Goal: Communication & Community: Ask a question

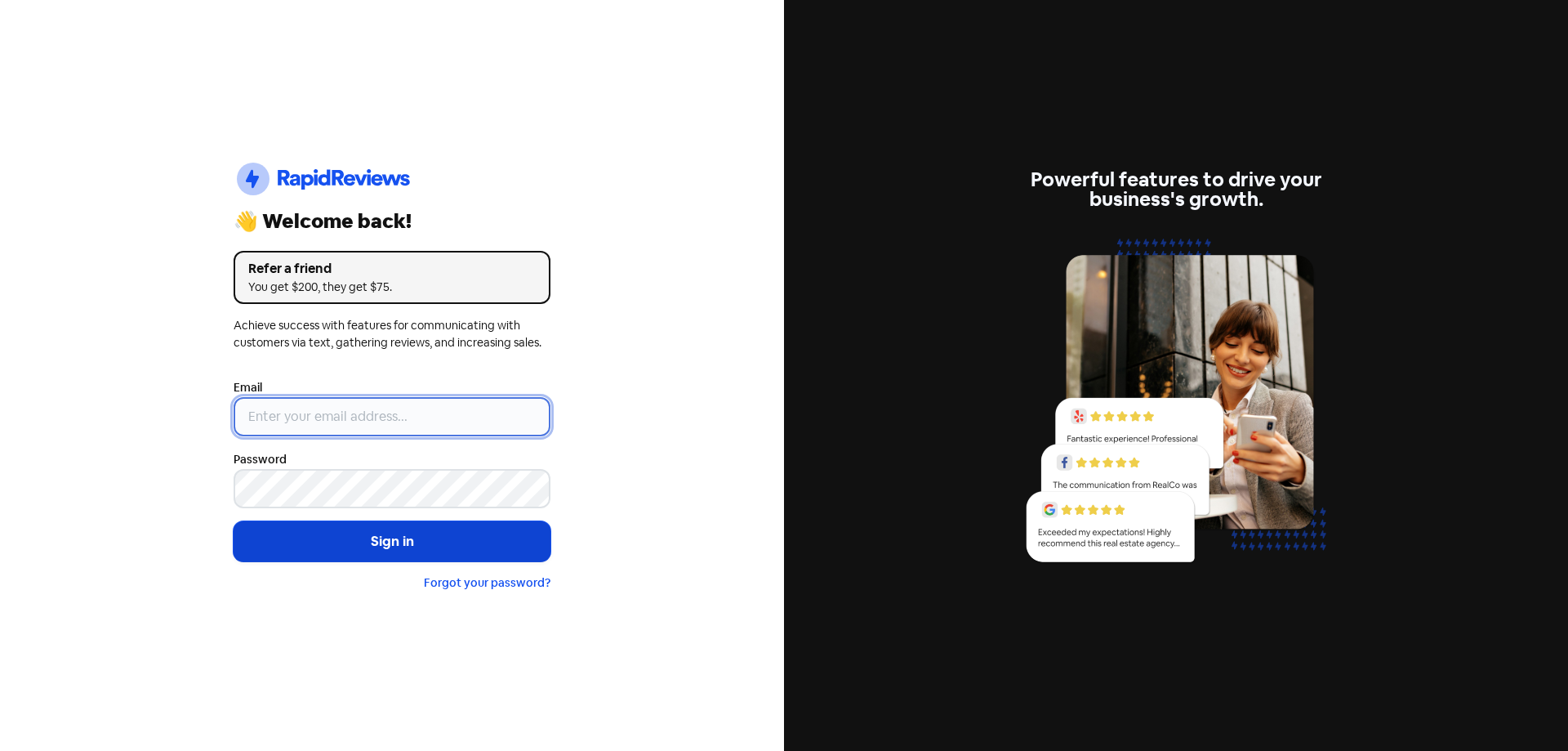
type input "[EMAIL_ADDRESS][DOMAIN_NAME]"
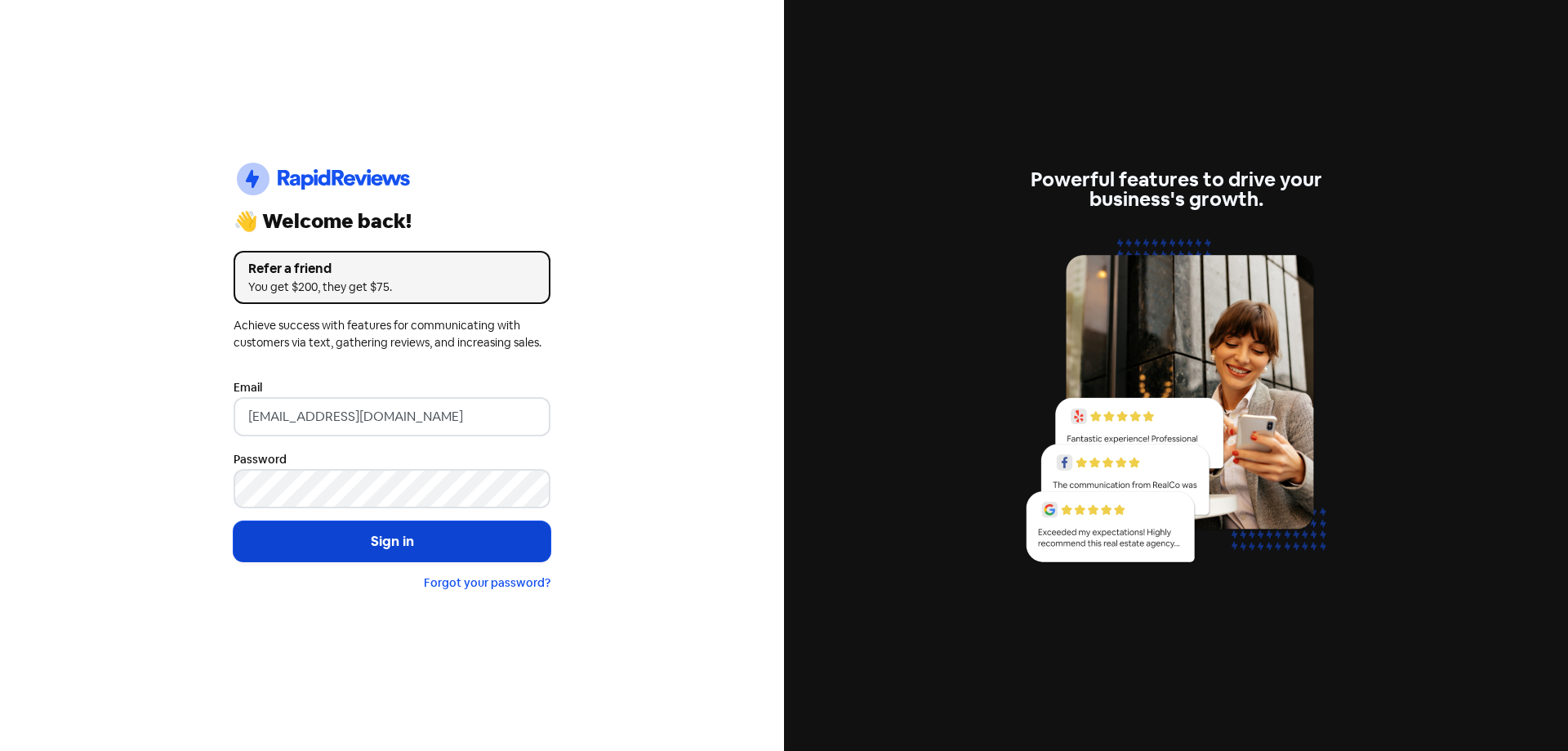
click at [356, 552] on button "Sign in" at bounding box center [391, 541] width 317 height 41
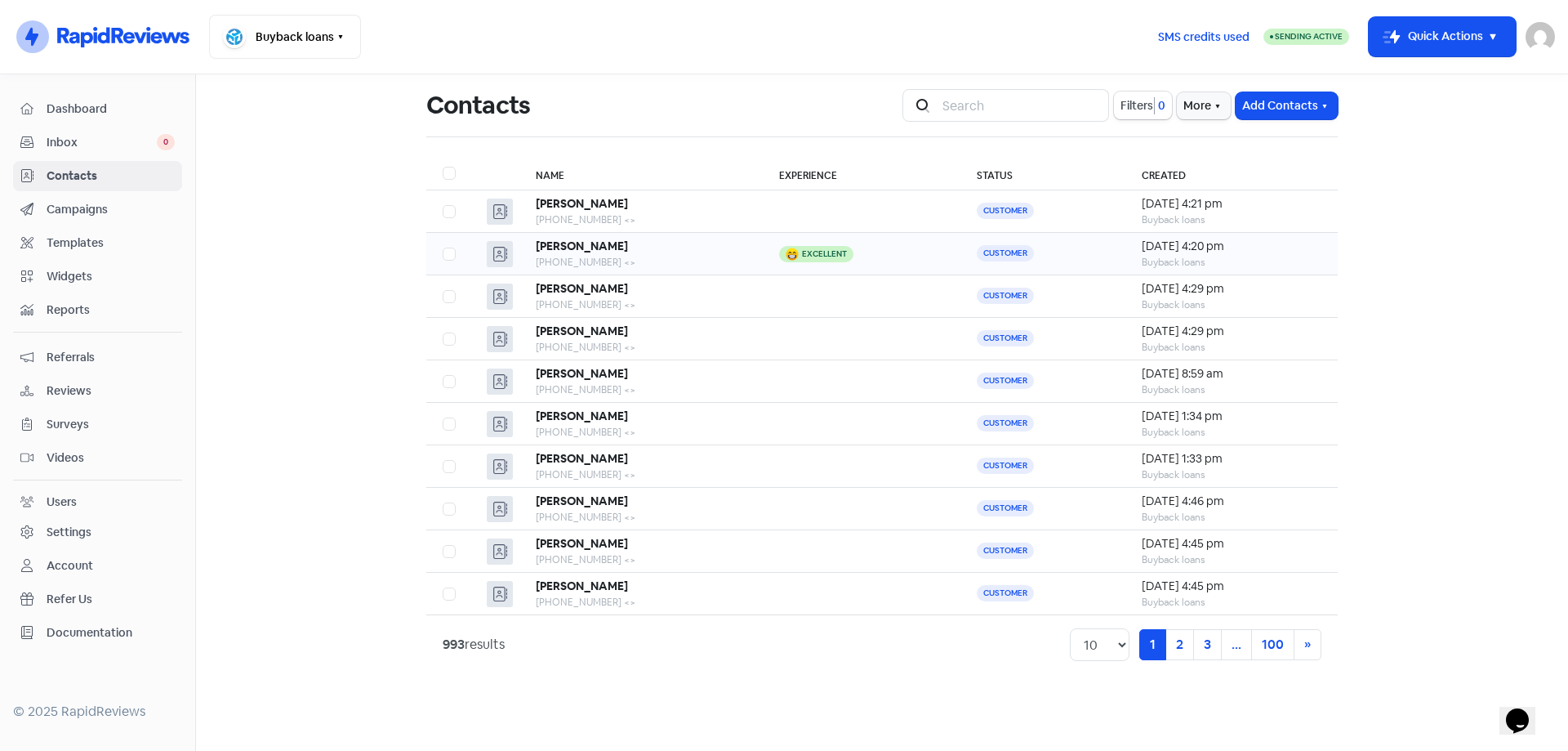
click at [646, 258] on div "[PHONE_NUMBER] <>" at bounding box center [641, 263] width 211 height 15
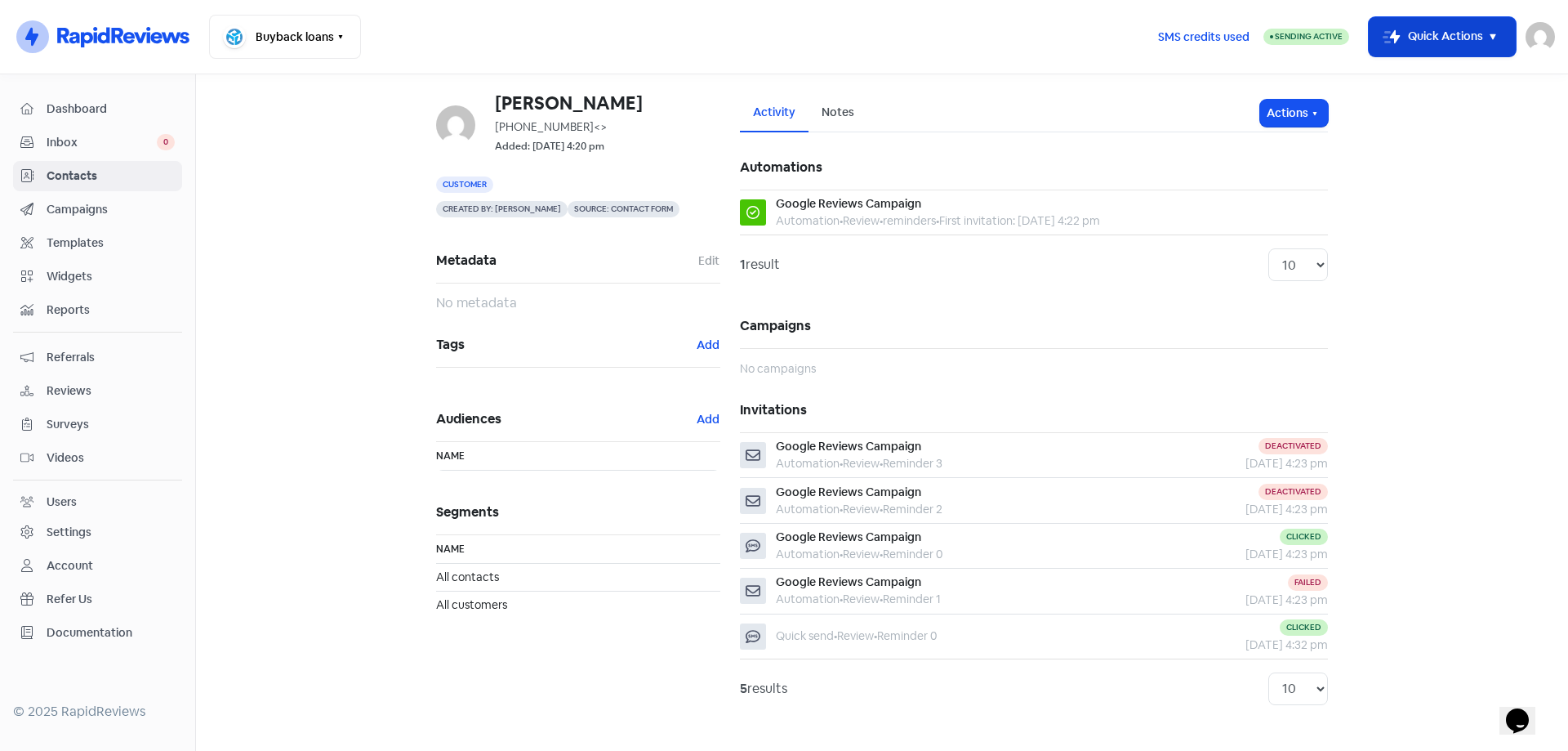
click at [1403, 41] on button "Icon For Thunder-move Quick Actions" at bounding box center [1443, 37] width 147 height 39
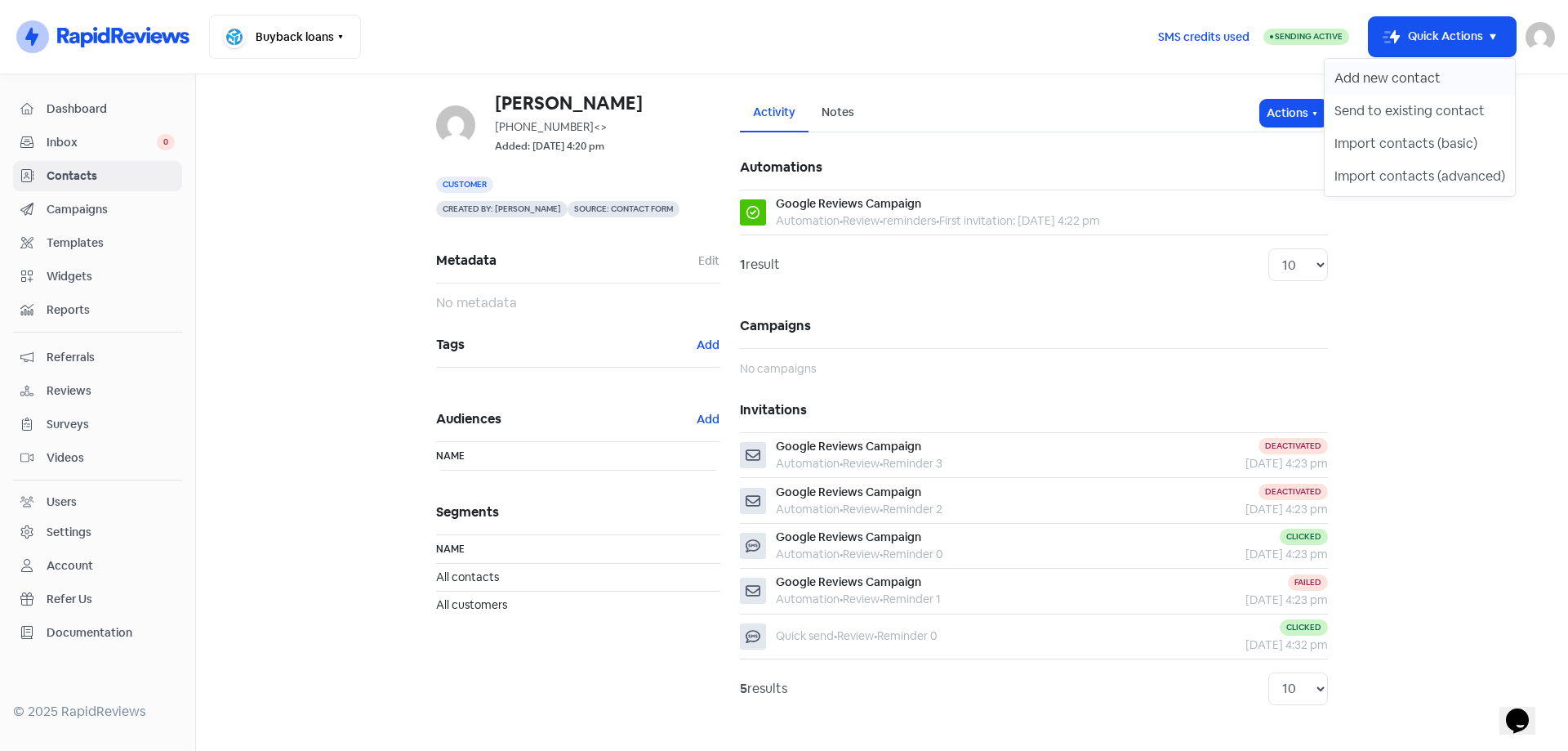
click at [1407, 74] on button "Add new contact" at bounding box center [1420, 78] width 191 height 33
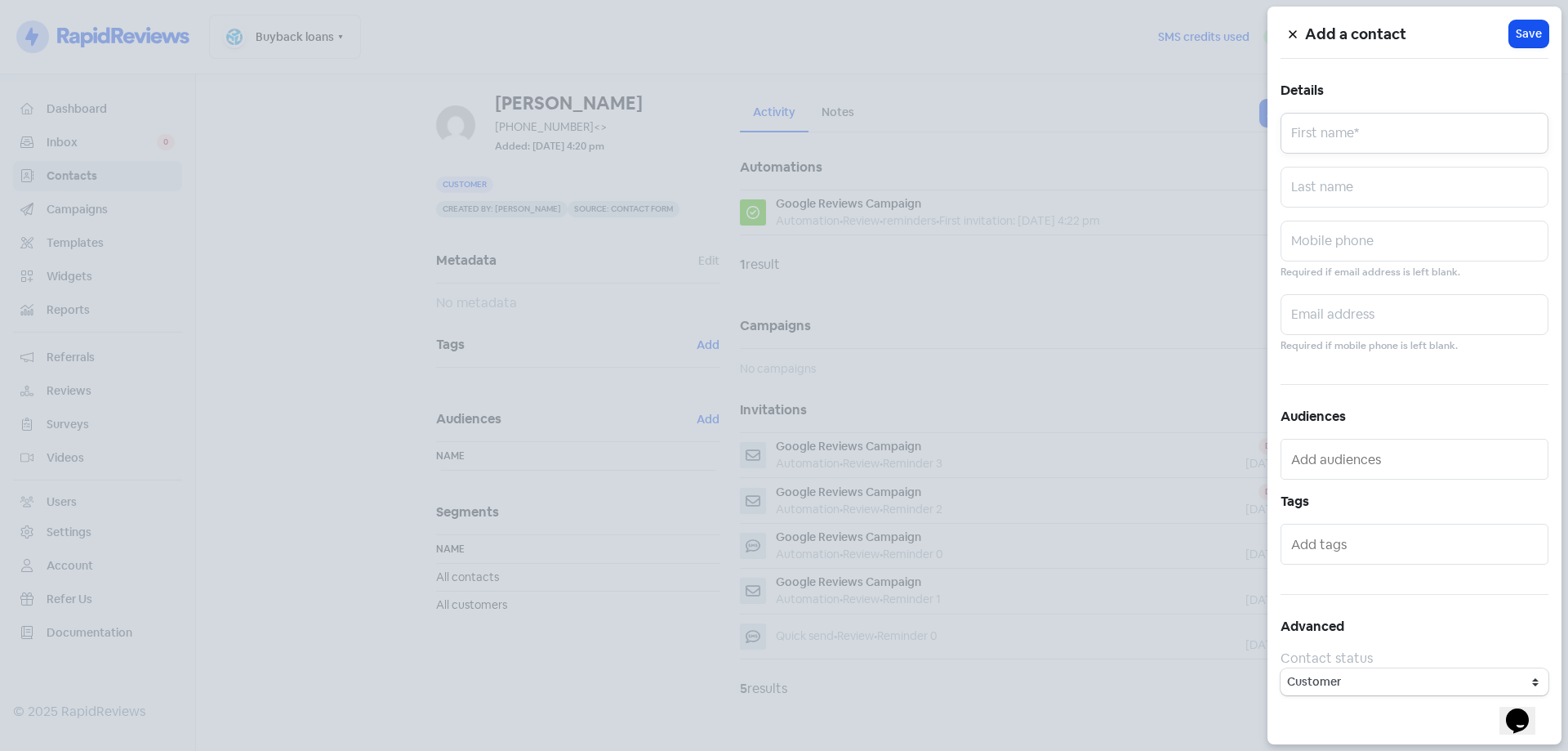
click at [1336, 127] on input "text" at bounding box center [1415, 133] width 268 height 41
type input "[PERSON_NAME]"
paste input "0430440077"
type input "0430440077"
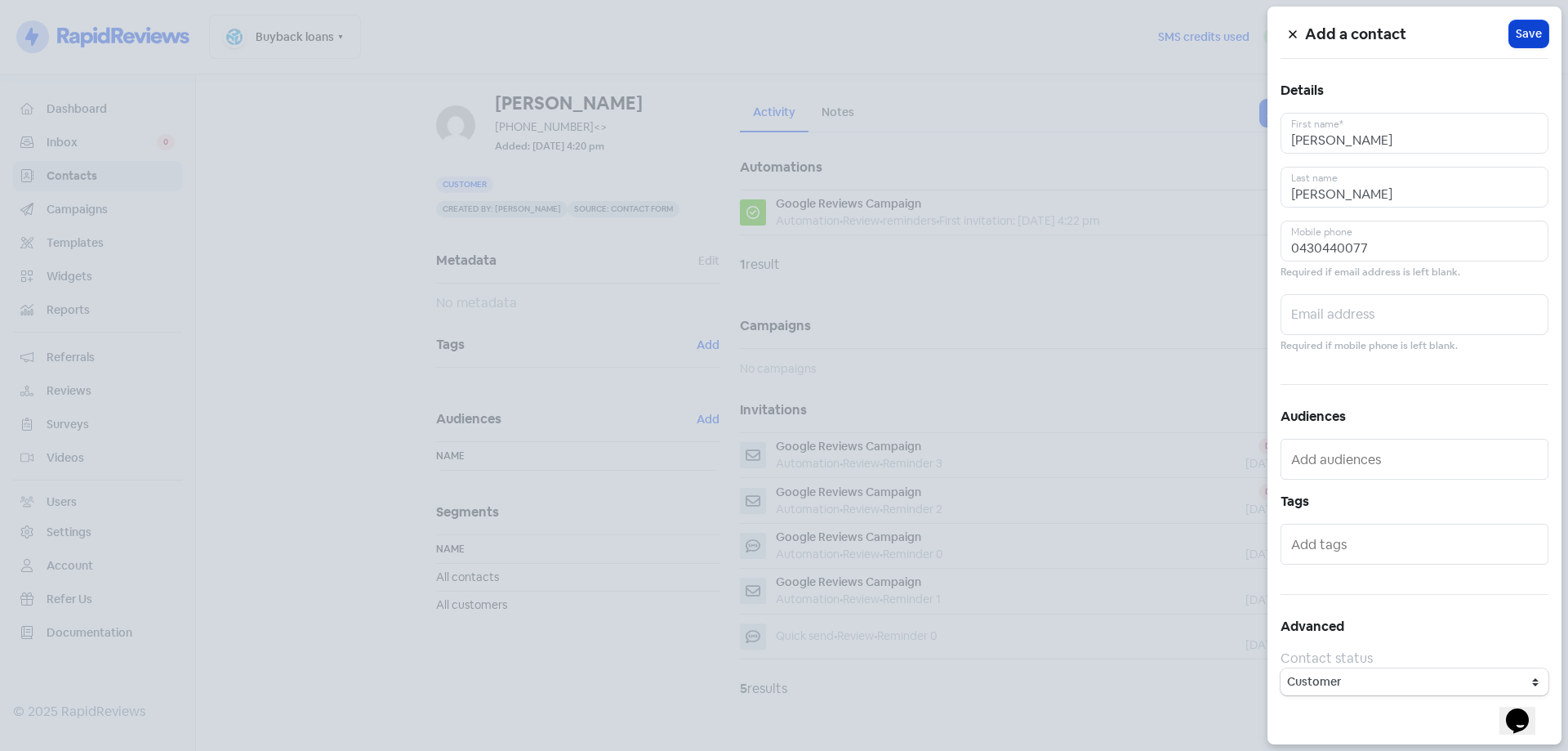
click at [1529, 41] on span "Save" at bounding box center [1529, 33] width 26 height 18
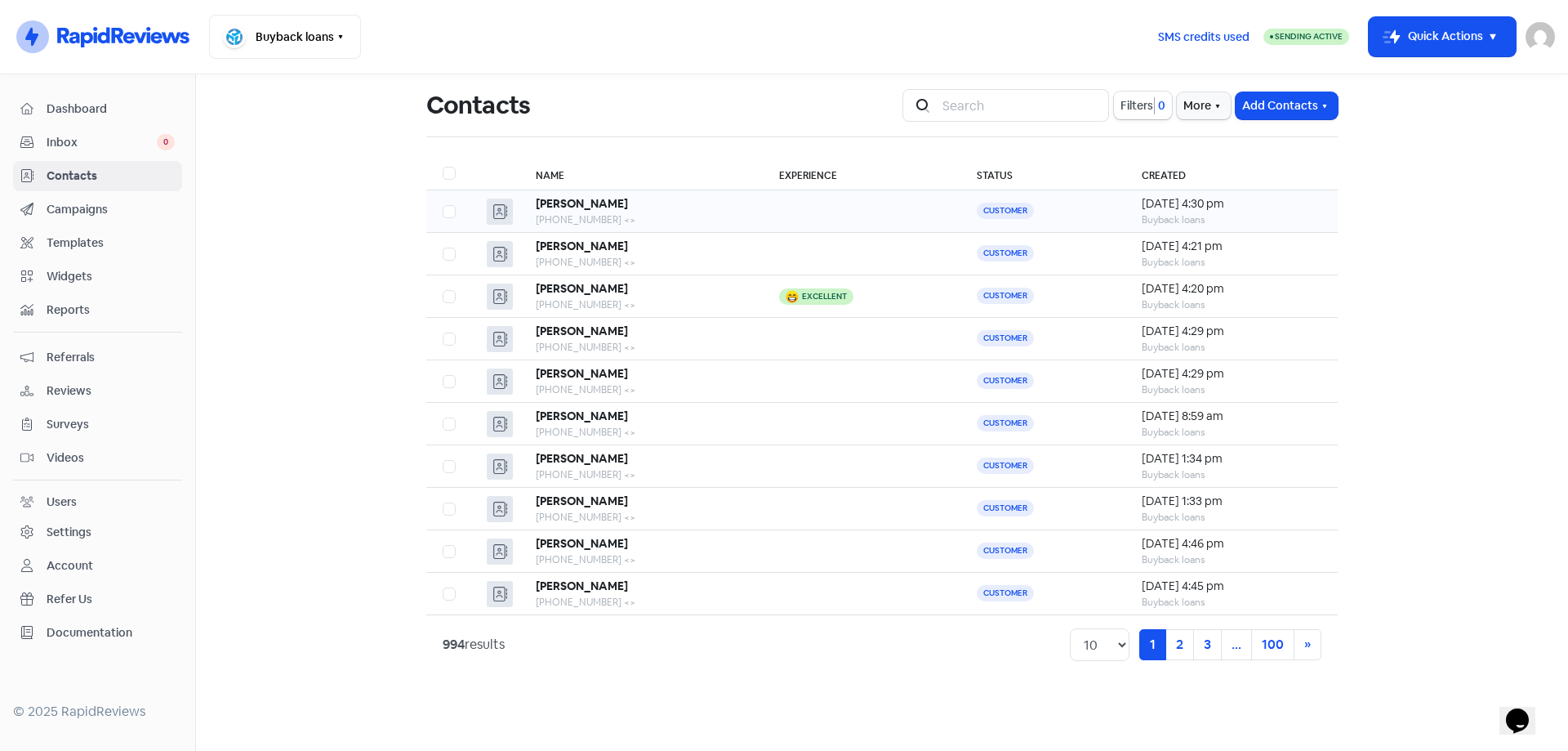
click at [687, 215] on div "[PHONE_NUMBER] <>" at bounding box center [641, 220] width 211 height 15
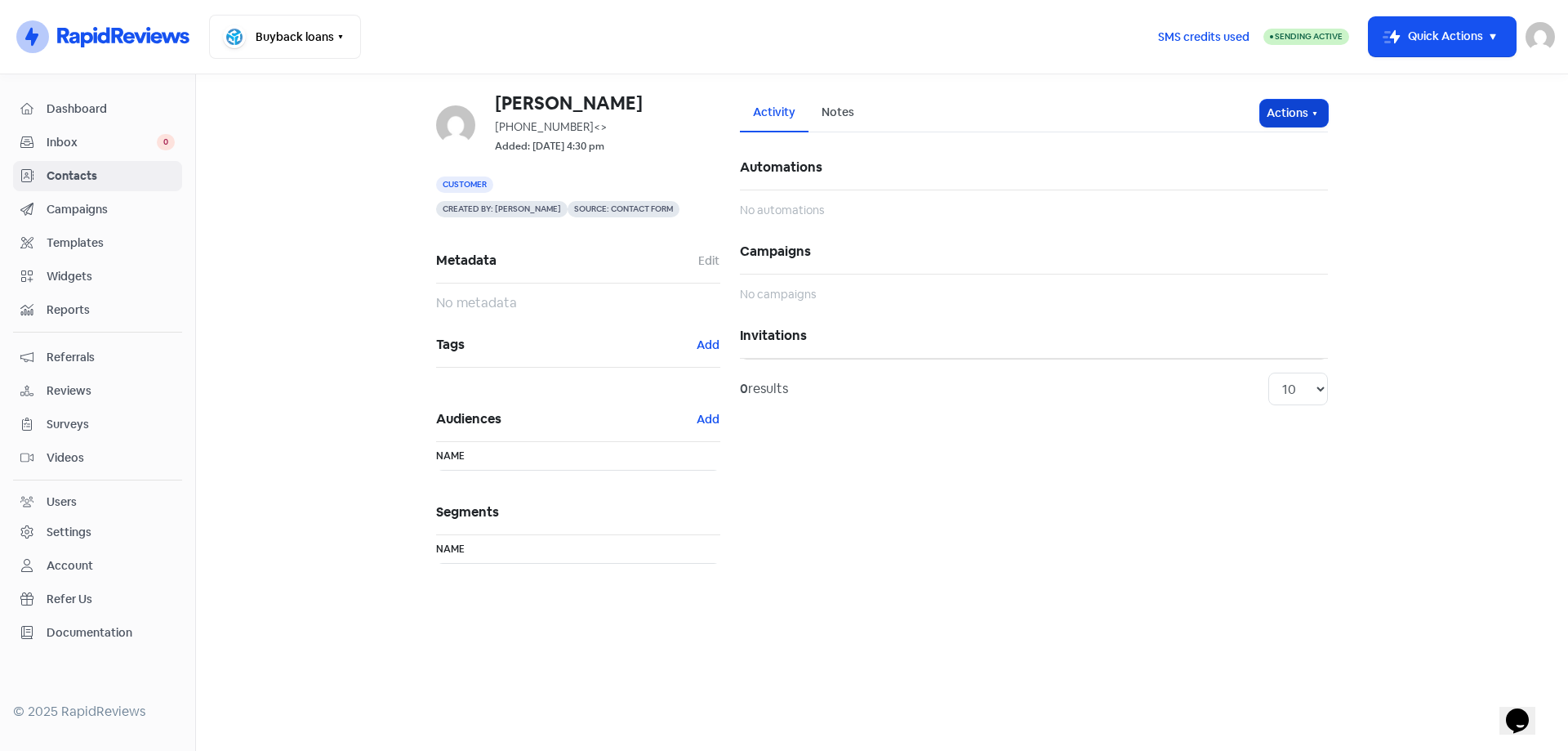
click at [1288, 125] on button "Actions" at bounding box center [1294, 113] width 68 height 27
click at [1285, 154] on button "Send invitation" at bounding box center [1263, 148] width 129 height 33
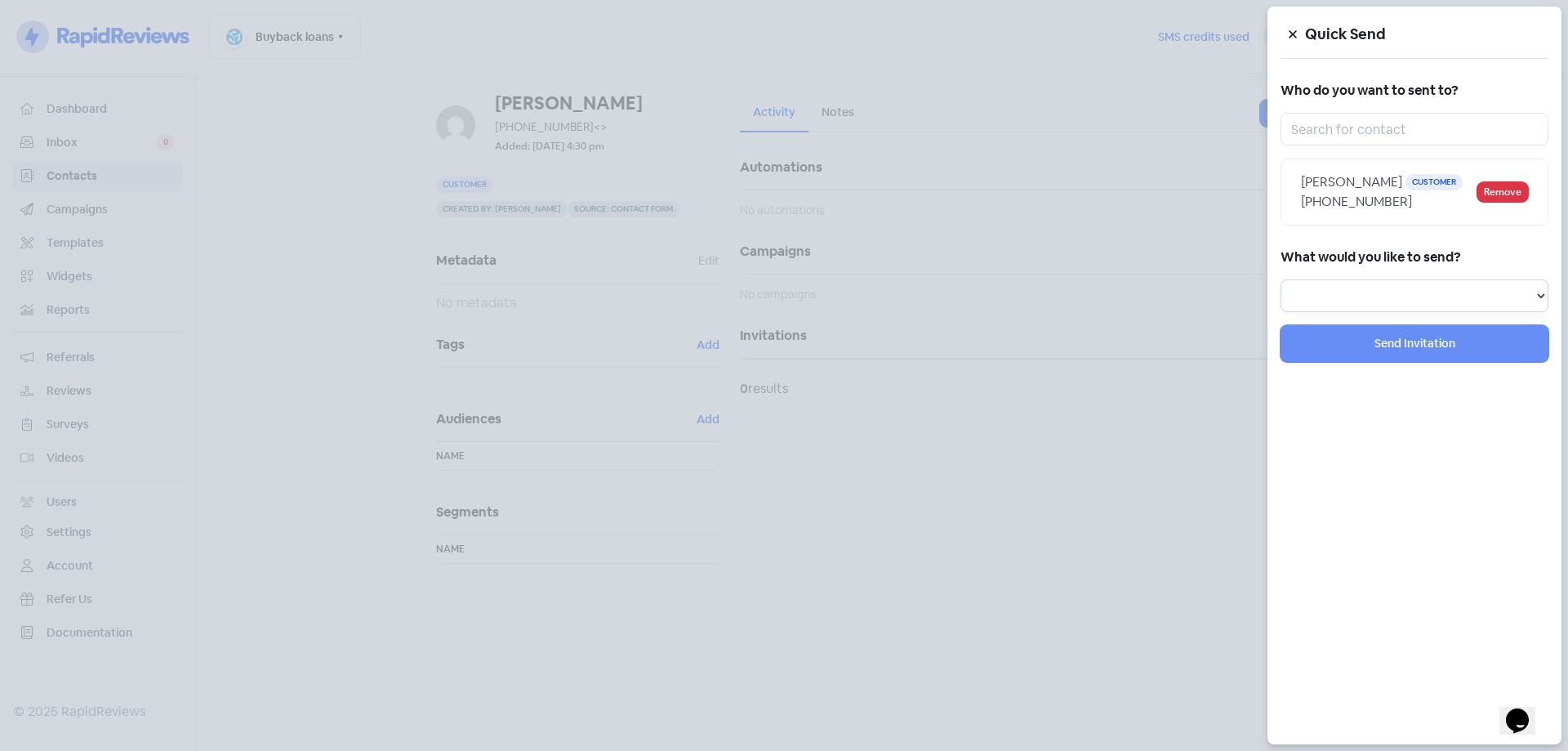
drag, startPoint x: 1320, startPoint y: 289, endPoint x: 1329, endPoint y: 310, distance: 22.8
click at [1325, 303] on select "Review Invitation Referral Invitation Survey Invitation Video Invitation" at bounding box center [1415, 295] width 268 height 33
select select "review"
click at [1281, 279] on select "Review Invitation Referral Invitation Survey Invitation Video Invitation" at bounding box center [1415, 295] width 268 height 33
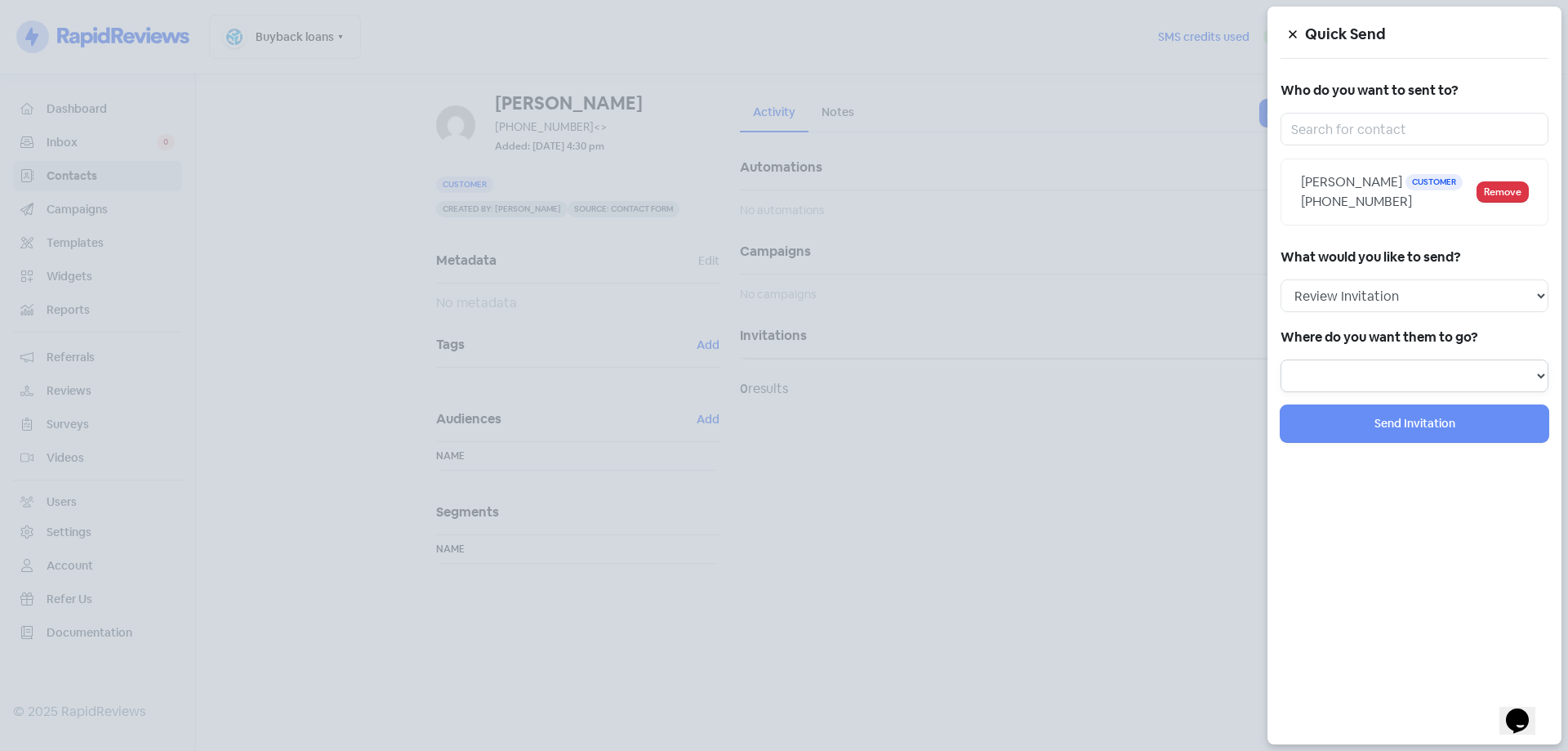
drag, startPoint x: 1359, startPoint y: 377, endPoint x: 1361, endPoint y: 386, distance: 9.2
click at [1359, 377] on select "Review form: Google Review Form" at bounding box center [1415, 376] width 268 height 33
select select "344"
click at [1281, 360] on select "Review form: Google Review Form" at bounding box center [1415, 376] width 268 height 33
select select
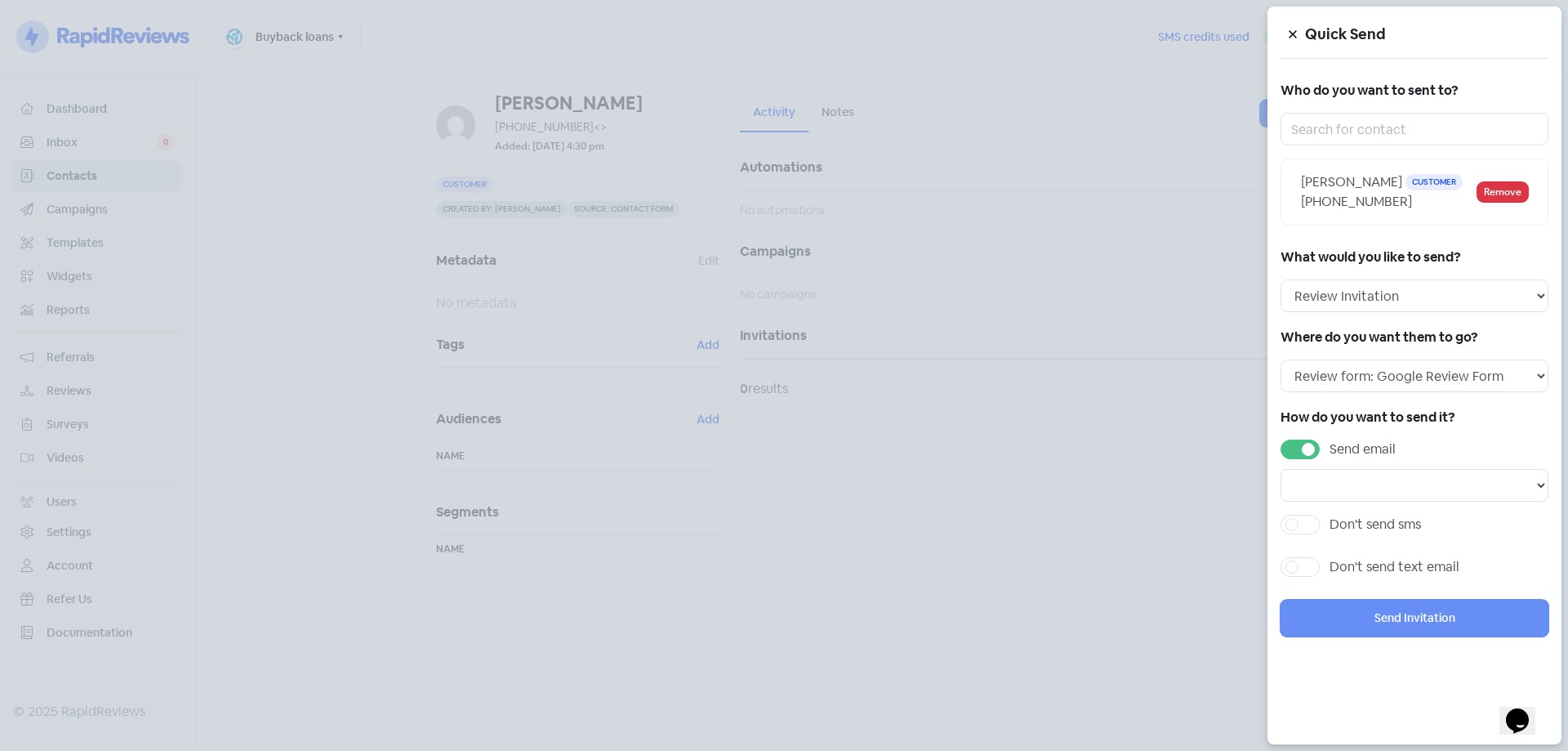
click at [1320, 445] on div "Send email" at bounding box center [1415, 448] width 268 height 19
click at [1330, 449] on label "Send email" at bounding box center [1362, 448] width 66 height 19
click at [1330, 449] on input "Send email" at bounding box center [1335, 444] width 11 height 11
checkbox input "false"
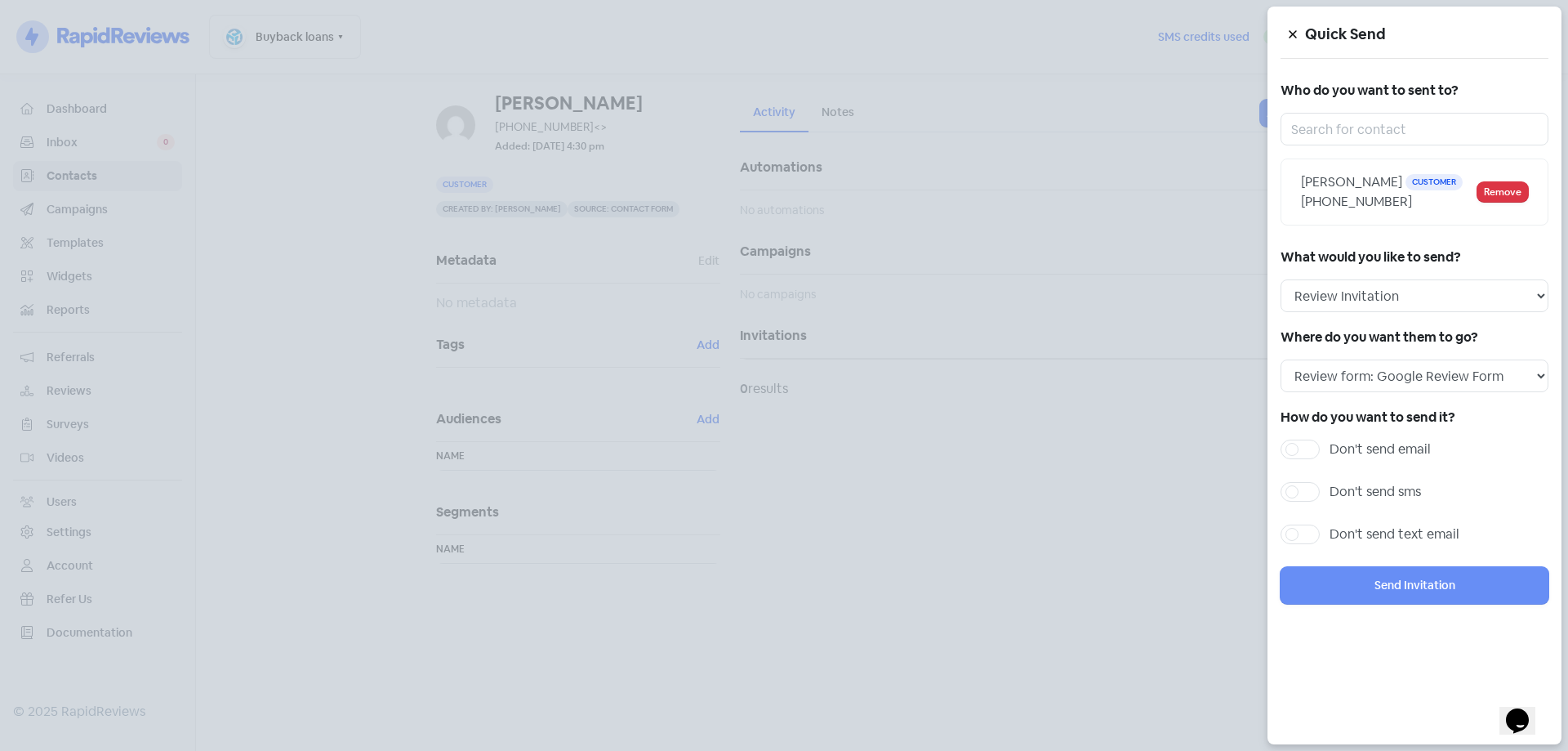
drag, startPoint x: 1310, startPoint y: 491, endPoint x: 1375, endPoint y: 576, distance: 107.0
click at [1330, 492] on label "Don't send sms" at bounding box center [1375, 491] width 91 height 19
click at [1330, 492] on input "Don't send sms" at bounding box center [1335, 487] width 11 height 11
checkbox input "true"
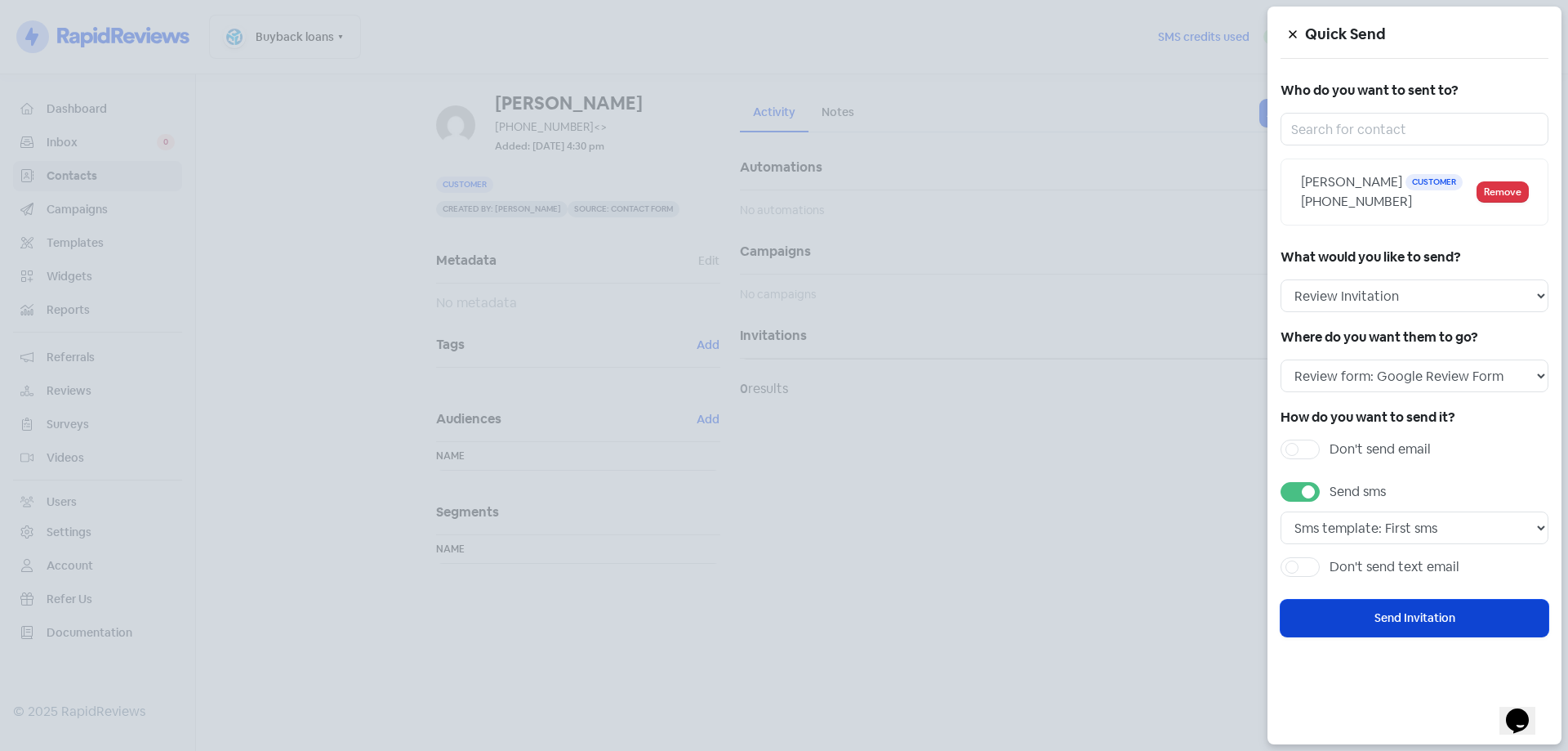
click at [1414, 614] on button "Send Invitation" at bounding box center [1415, 618] width 268 height 37
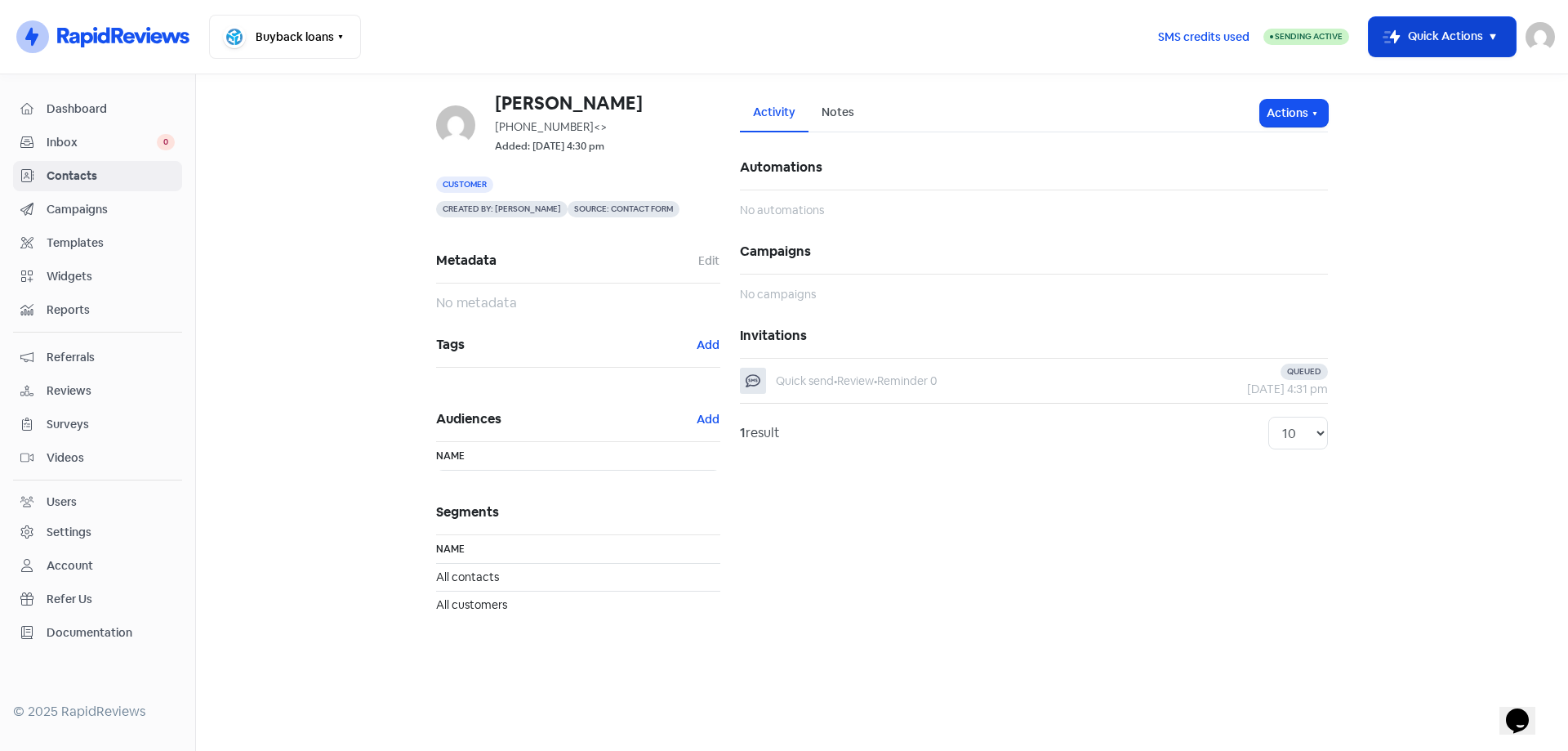
click at [1412, 37] on button "Icon For Thunder-move Quick Actions" at bounding box center [1443, 37] width 147 height 39
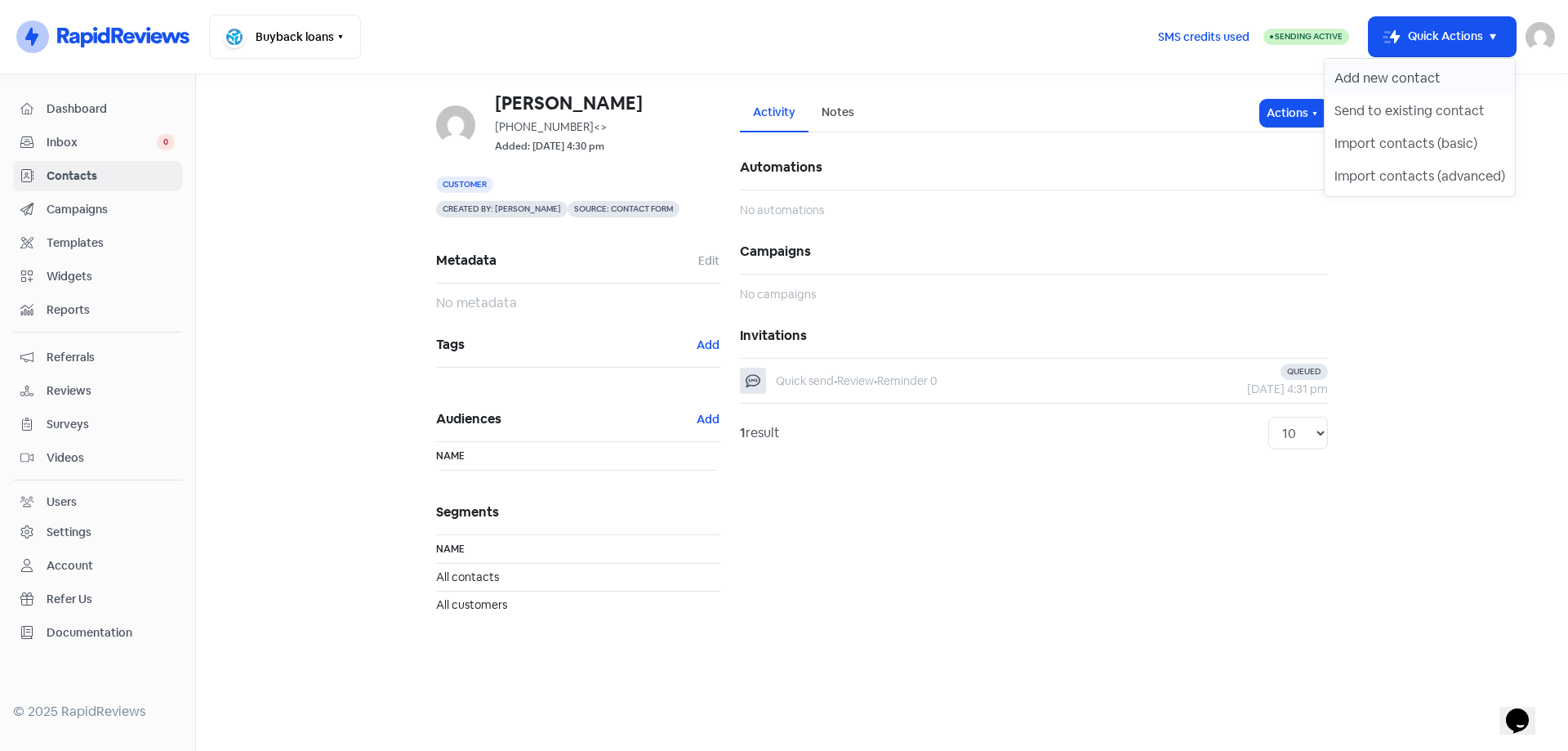
click at [1433, 78] on button "Add new contact" at bounding box center [1420, 78] width 191 height 33
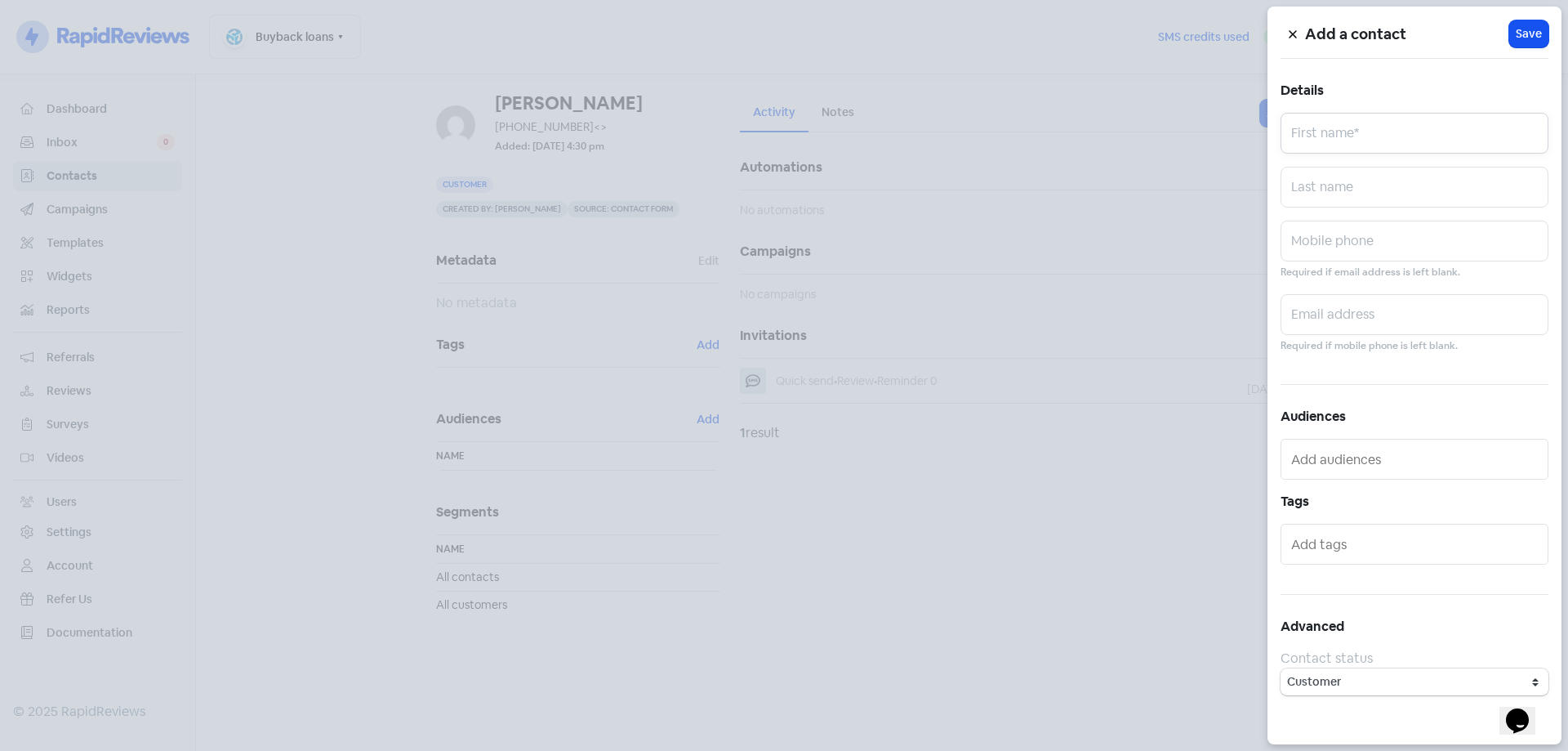
click at [1312, 130] on input "text" at bounding box center [1415, 133] width 268 height 41
type input "e"
type input "Eileen"
type input "Mormanis"
paste input "0420449494"
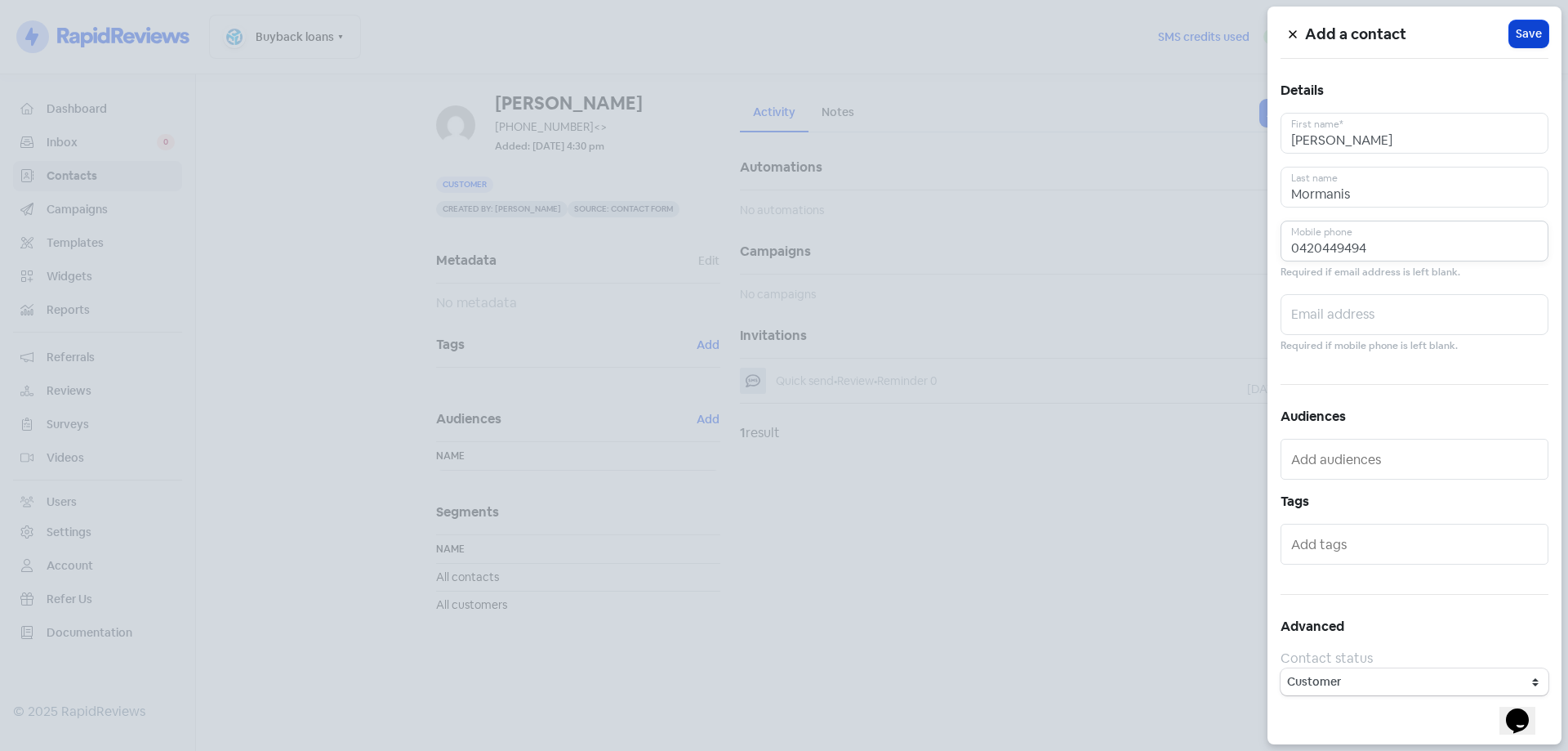
type input "0420449494"
click at [1519, 36] on span "Save" at bounding box center [1529, 33] width 26 height 18
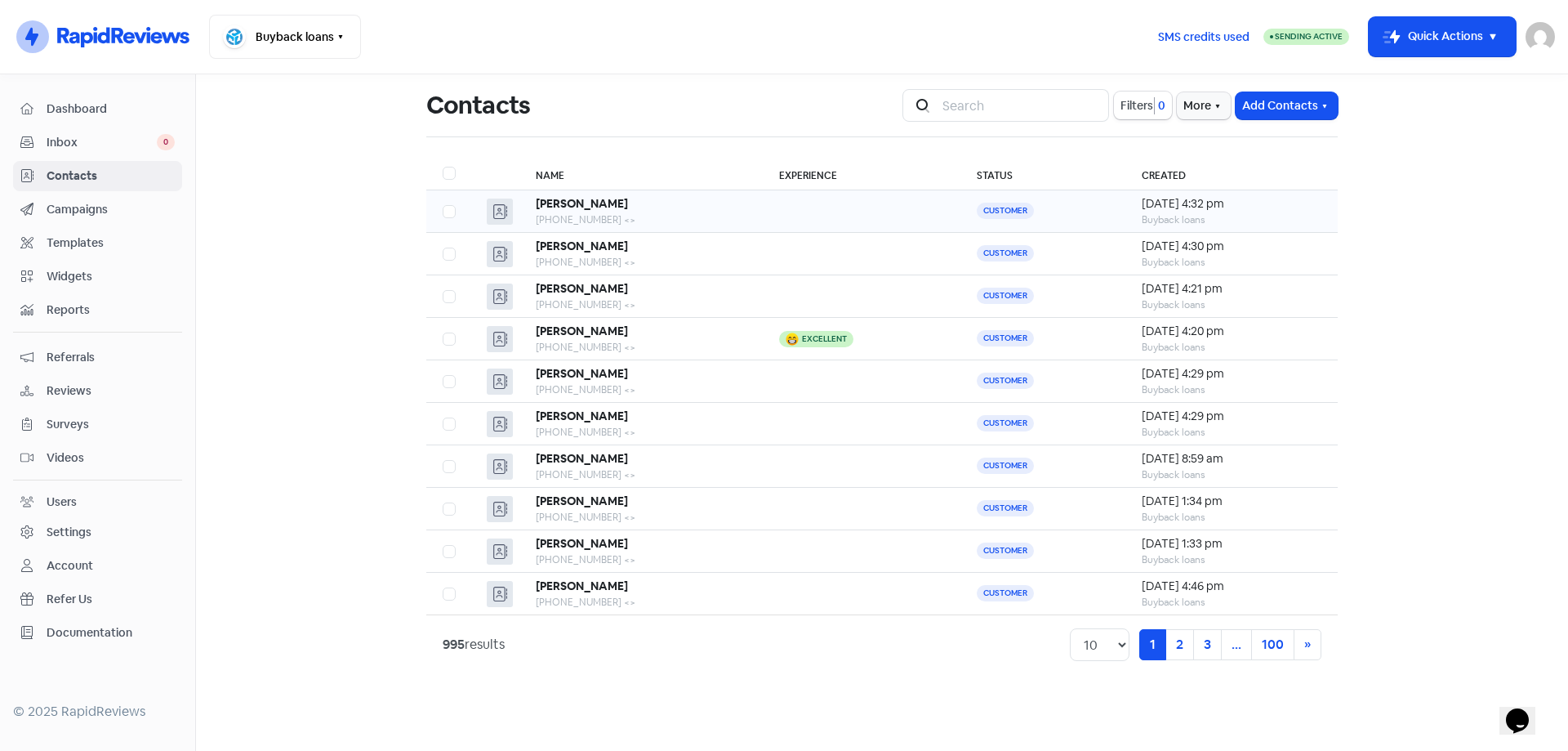
click at [697, 220] on div "[PHONE_NUMBER] <>" at bounding box center [641, 220] width 211 height 15
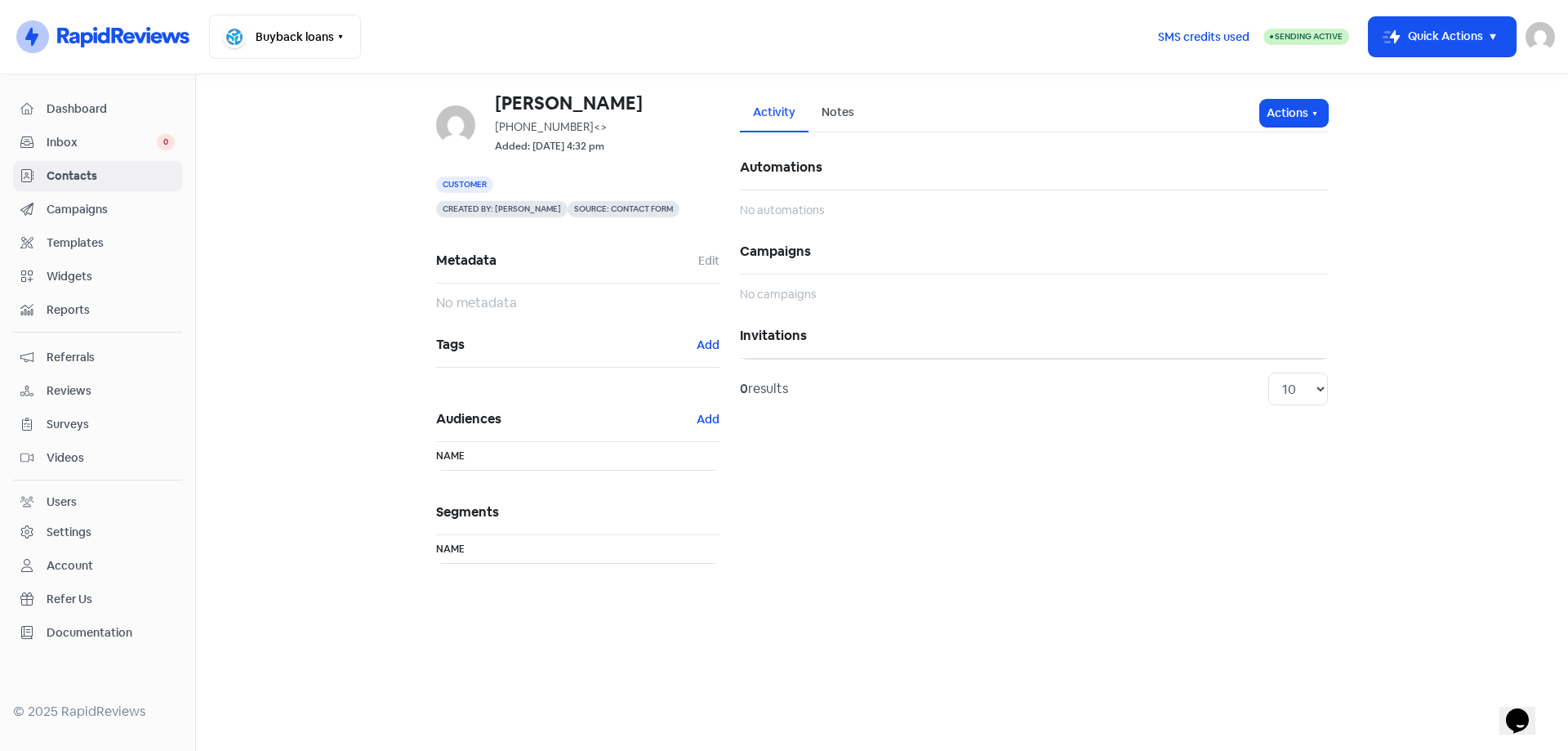
click at [1331, 115] on div "Activity Notes Actions Automations No automations Campaigns No campaigns Invita…" at bounding box center [1034, 338] width 608 height 489
click at [1312, 115] on icon "button" at bounding box center [1315, 114] width 13 height 13
click at [1279, 157] on button "Send invitation" at bounding box center [1263, 148] width 129 height 33
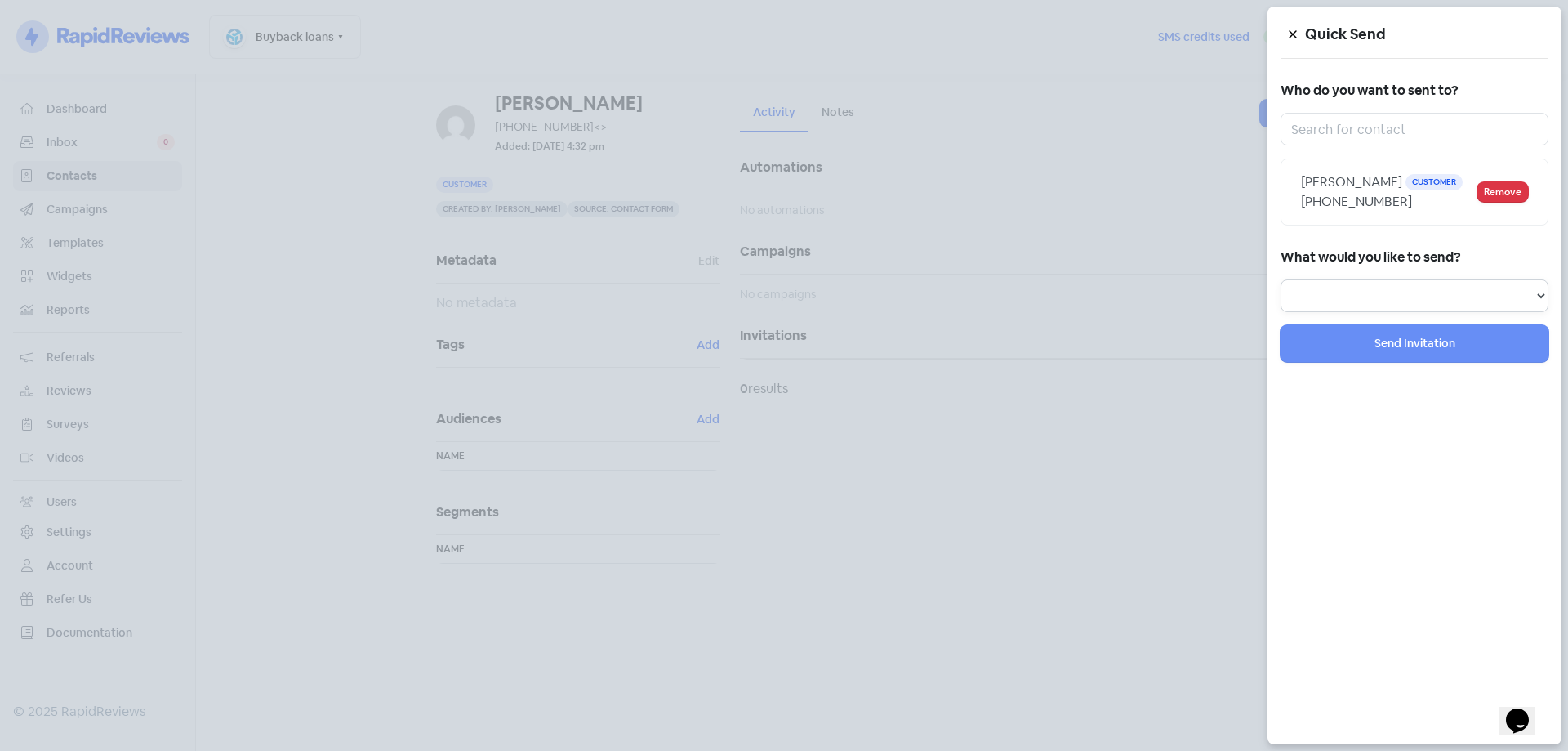
drag, startPoint x: 1313, startPoint y: 285, endPoint x: 1315, endPoint y: 304, distance: 19.1
click at [1315, 286] on select "Review Invitation Referral Invitation Survey Invitation Video Invitation" at bounding box center [1415, 295] width 268 height 33
select select "review"
click at [1281, 279] on select "Review Invitation Referral Invitation Survey Invitation Video Invitation" at bounding box center [1415, 295] width 268 height 33
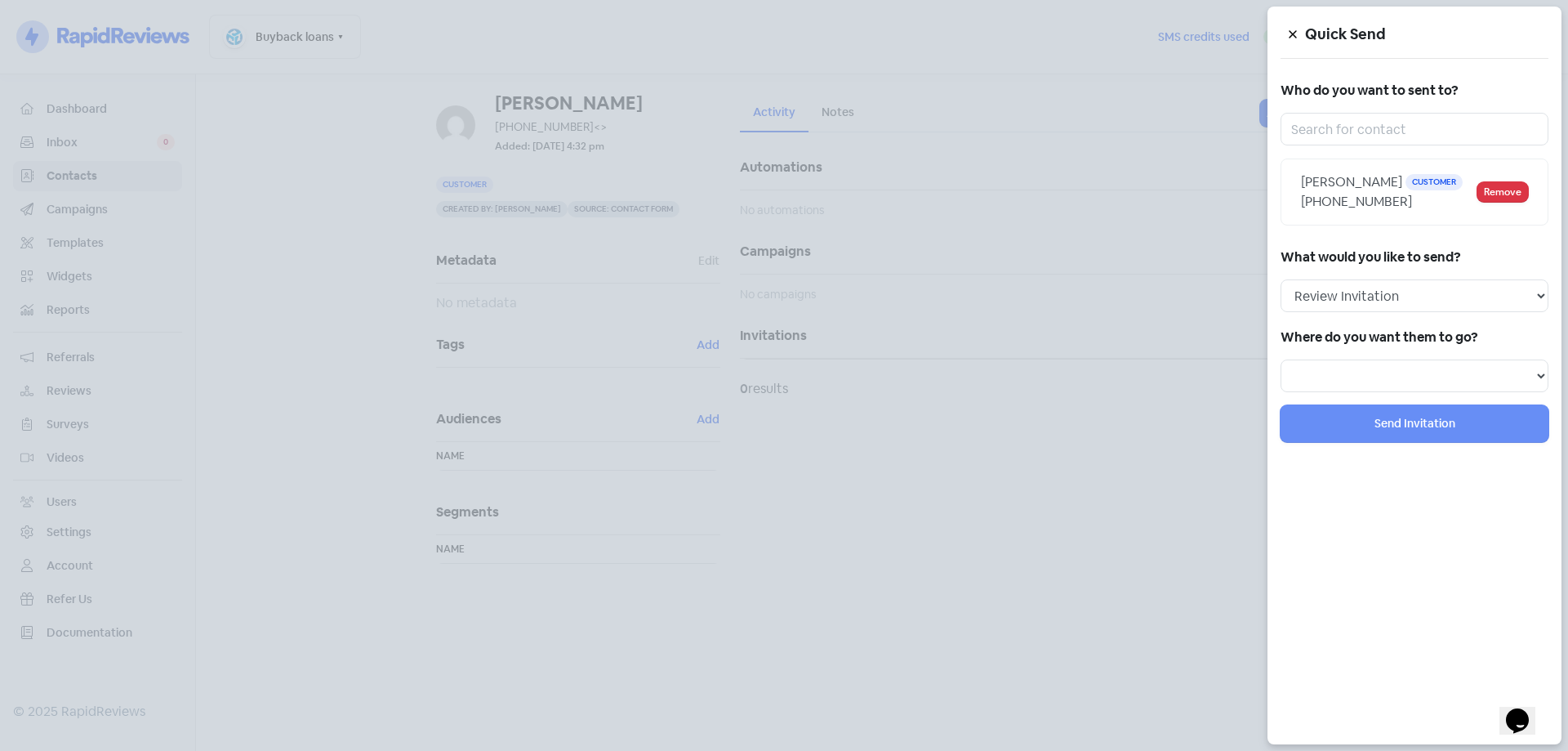
click at [1322, 345] on h5 "Where do you want them to go?" at bounding box center [1415, 337] width 268 height 24
click at [1324, 364] on select "Review form: Google Review Form" at bounding box center [1415, 376] width 268 height 33
select select "344"
click at [1281, 360] on select "Review form: Google Review Form" at bounding box center [1415, 376] width 268 height 33
select select
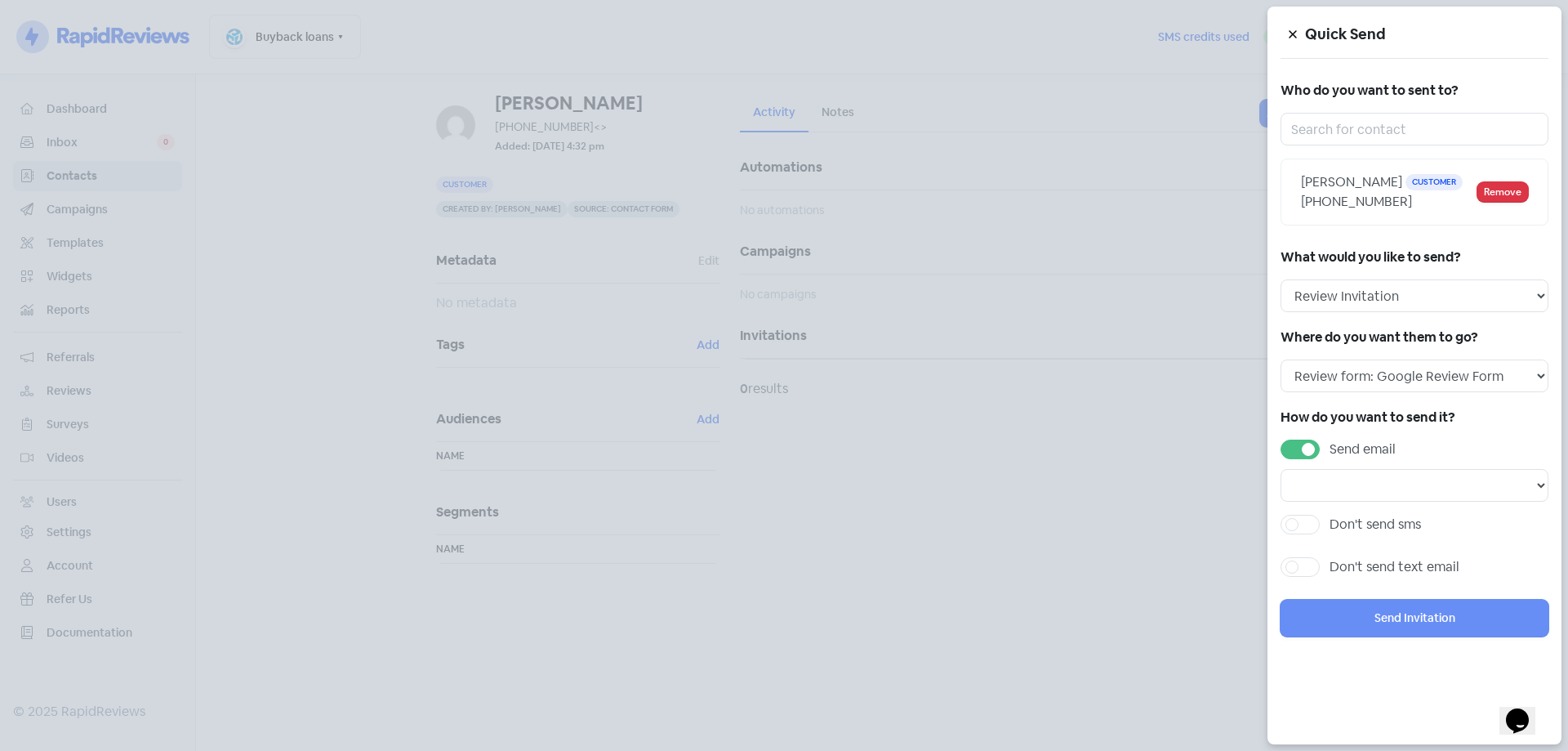
click at [1330, 451] on label "Send email" at bounding box center [1362, 448] width 66 height 19
click at [1330, 450] on input "Send email" at bounding box center [1335, 444] width 11 height 11
checkbox input "false"
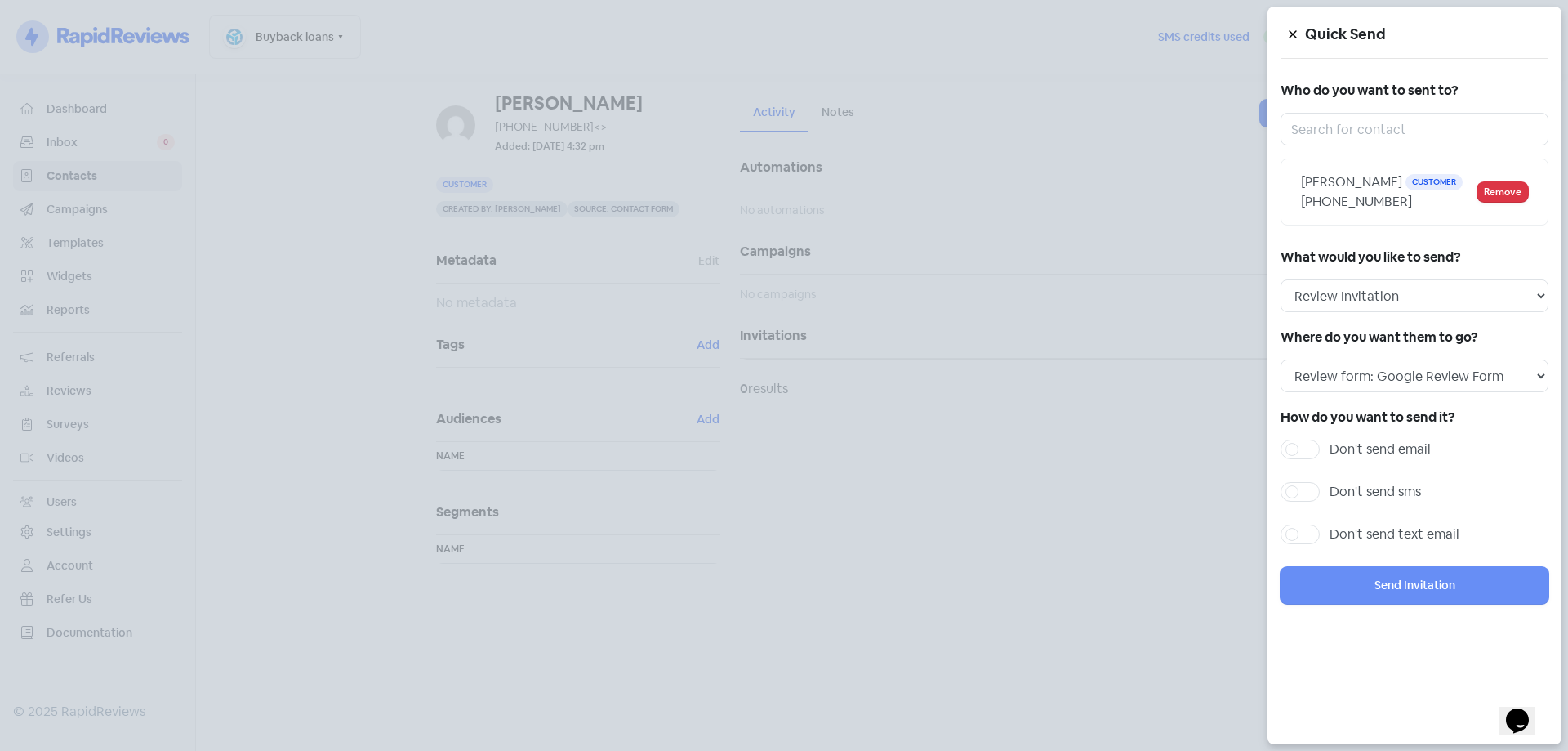
click at [1330, 493] on label "Don't send sms" at bounding box center [1375, 491] width 91 height 19
click at [1330, 493] on input "Don't send sms" at bounding box center [1335, 487] width 11 height 11
checkbox input "true"
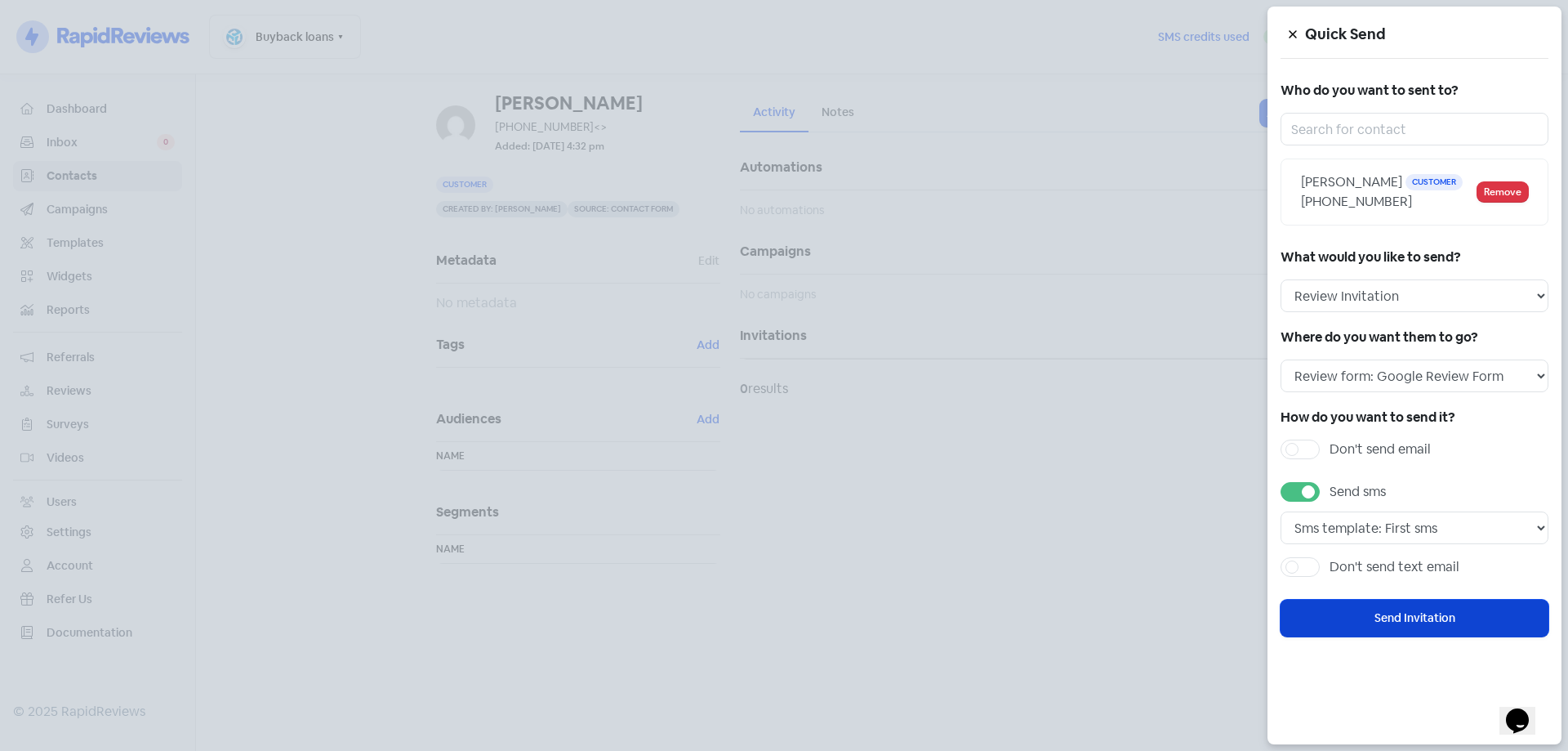
click at [1412, 621] on button "Send Invitation" at bounding box center [1415, 618] width 268 height 37
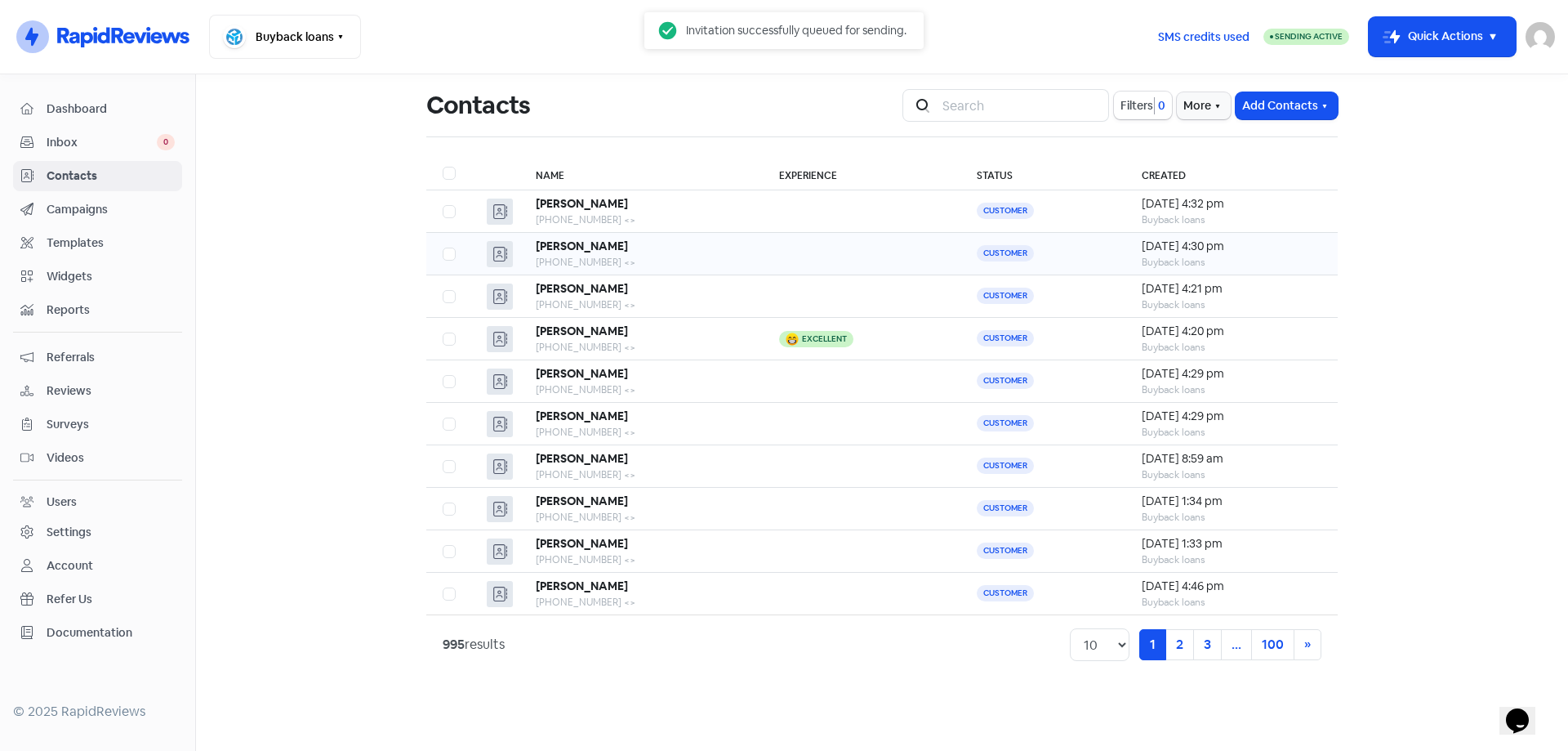
click at [763, 243] on td at bounding box center [861, 253] width 197 height 43
click at [622, 216] on div "[PHONE_NUMBER] <>" at bounding box center [641, 220] width 211 height 15
